Goal: Transaction & Acquisition: Purchase product/service

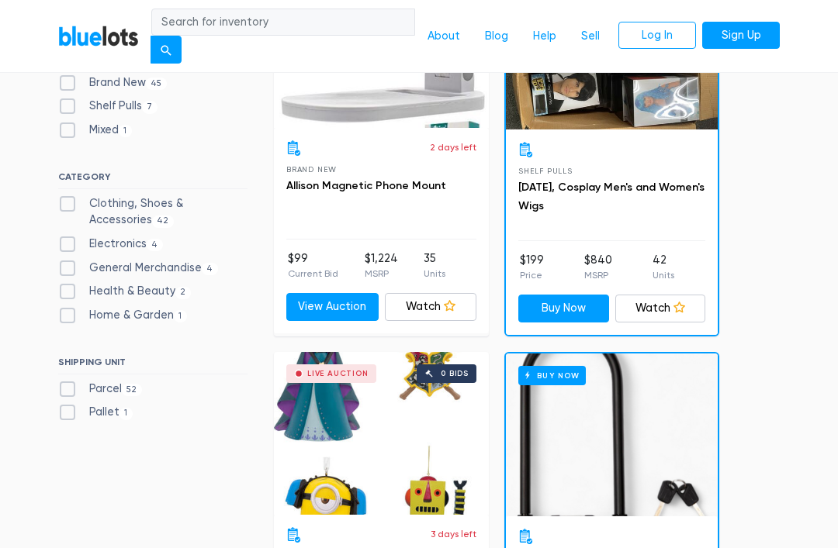
scroll to position [538, 0]
click at [67, 307] on label "Home & Garden 1" at bounding box center [122, 315] width 129 height 17
click at [67, 307] on Garden"] "Home & Garden 1" at bounding box center [63, 312] width 10 height 10
checkbox Garden"] "true"
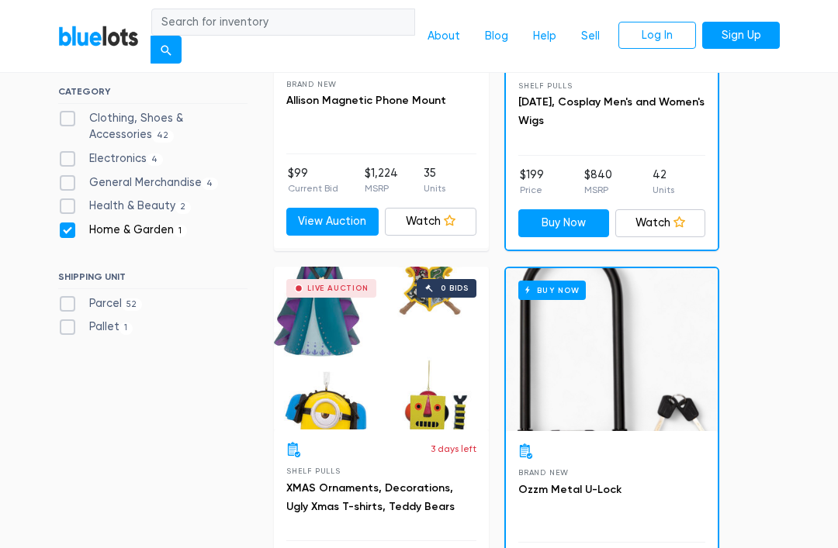
scroll to position [624, 0]
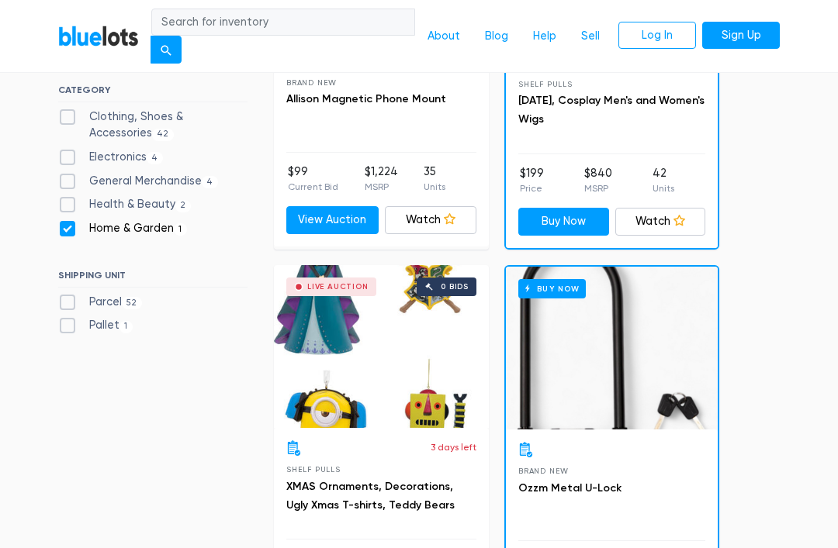
click at [95, 295] on label "Parcel 52" at bounding box center [100, 303] width 84 height 17
click at [68, 295] on input "Parcel 52" at bounding box center [63, 300] width 10 height 10
checkbox input "true"
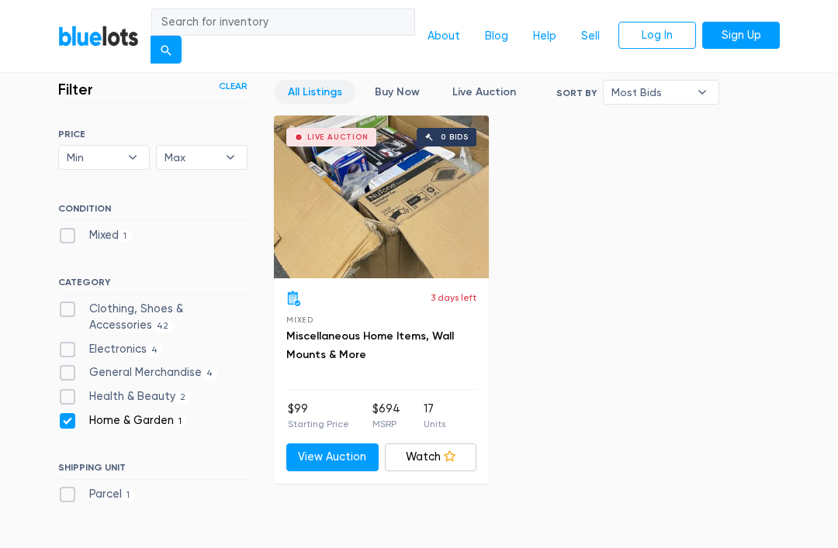
scroll to position [386, 0]
click at [342, 456] on link "View Auction" at bounding box center [332, 458] width 92 height 28
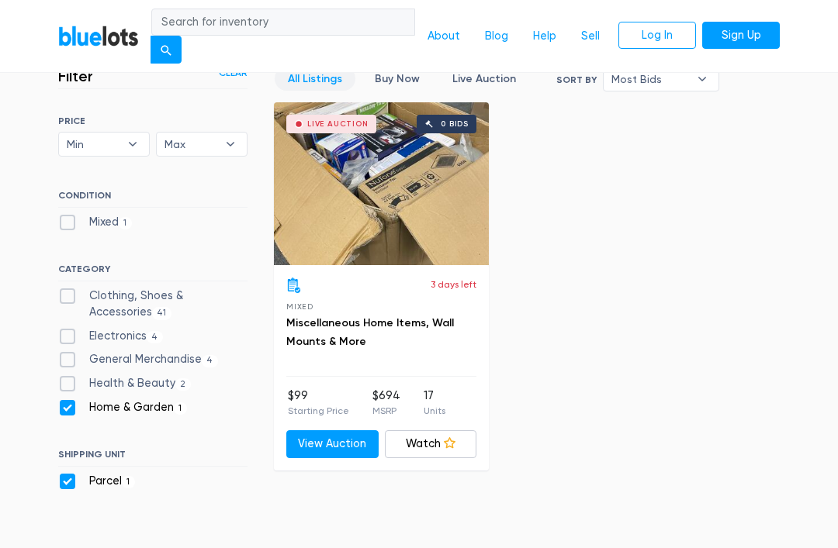
scroll to position [399, 0]
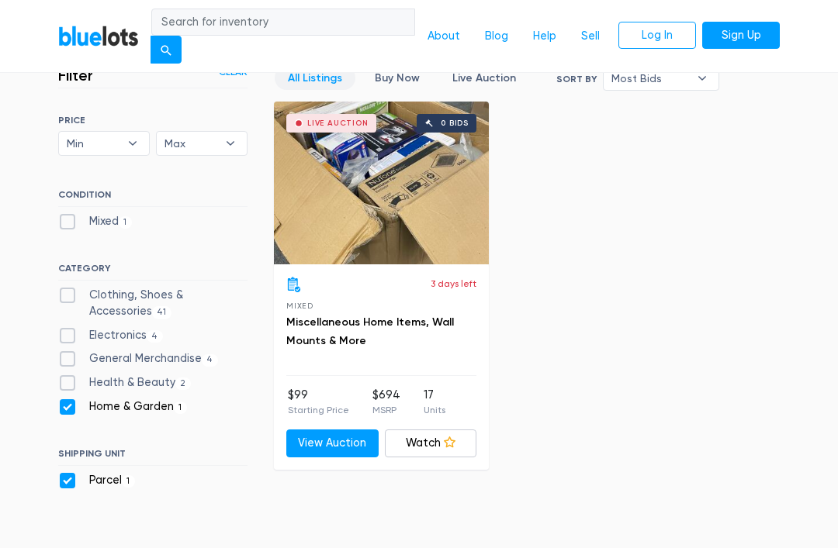
click at [61, 399] on label "Home & Garden 1" at bounding box center [122, 407] width 129 height 17
click at [61, 399] on Garden"] "Home & Garden 1" at bounding box center [63, 404] width 10 height 10
checkbox Garden"] "false"
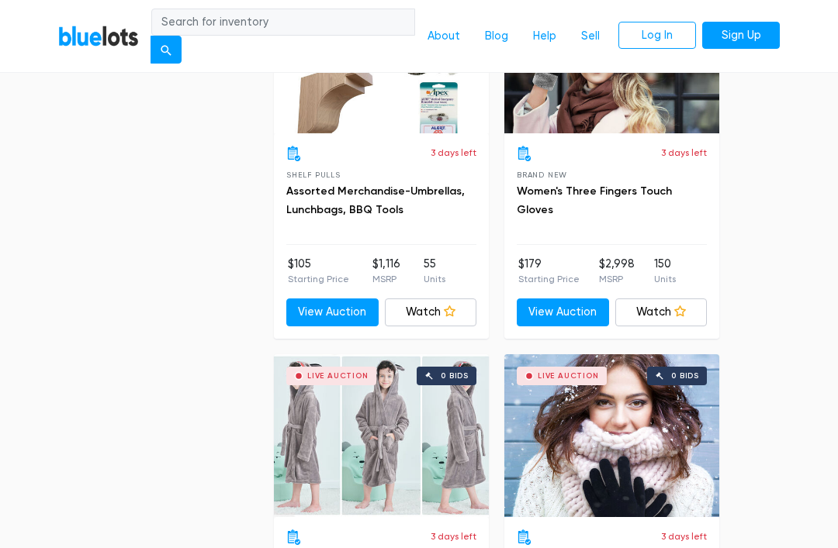
scroll to position [4057, 0]
